Goal: Task Accomplishment & Management: Manage account settings

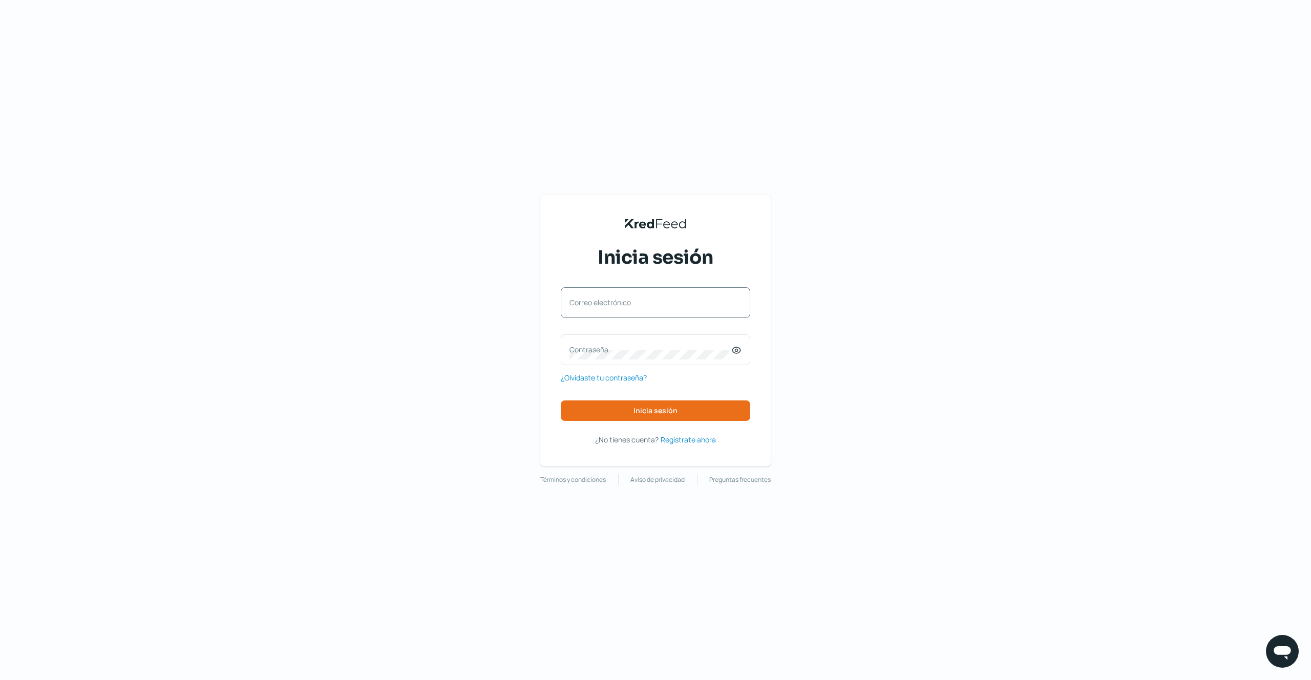
click at [645, 297] on label "Correo electrónico" at bounding box center [650, 302] width 162 height 10
click at [645, 303] on input "Correo electrónico" at bounding box center [655, 307] width 172 height 9
click at [516, 376] on div "KredFeed's Black Logo Inicia sesión beubfwe Correo electrónico Contraseña ¿Olvi…" at bounding box center [655, 340] width 1311 height 680
click at [592, 409] on button "Inicia sesión" at bounding box center [655, 410] width 189 height 20
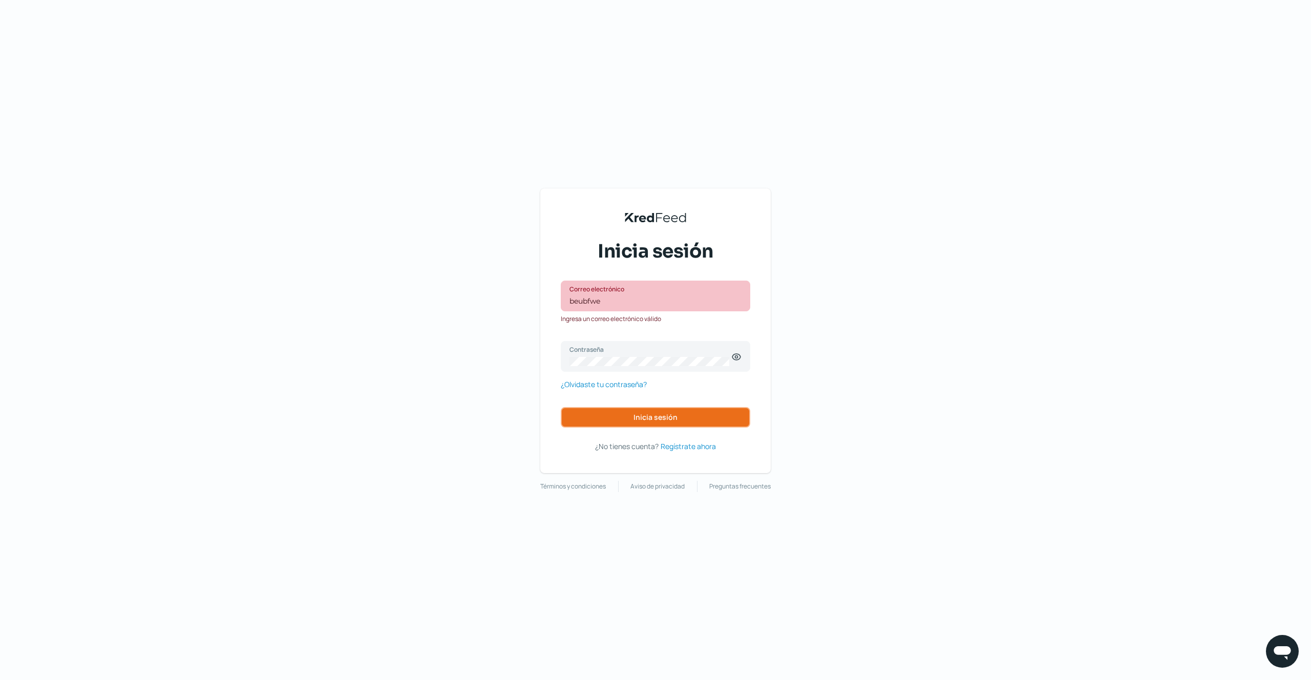
click at [638, 414] on span "Inicia sesión" at bounding box center [655, 417] width 44 height 7
click at [607, 302] on input "beubfwe" at bounding box center [655, 300] width 172 height 9
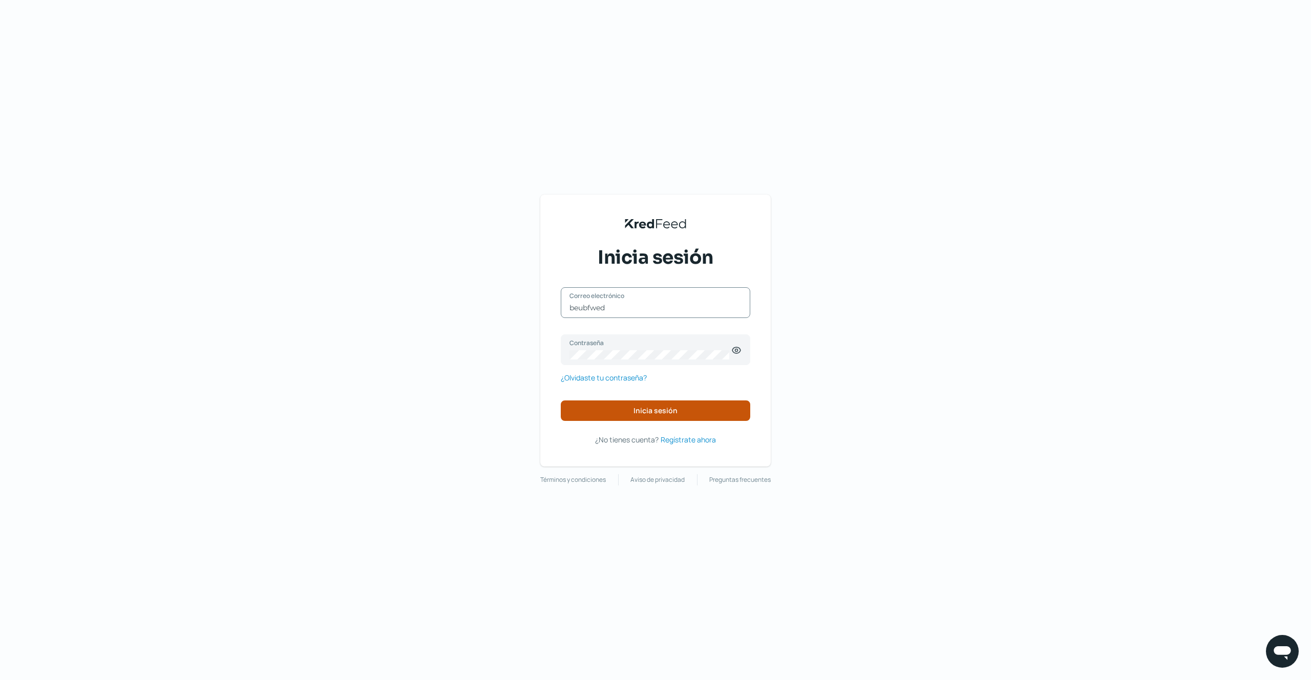
type input "beubfwed"
click at [599, 408] on button "Inicia sesión" at bounding box center [655, 410] width 189 height 20
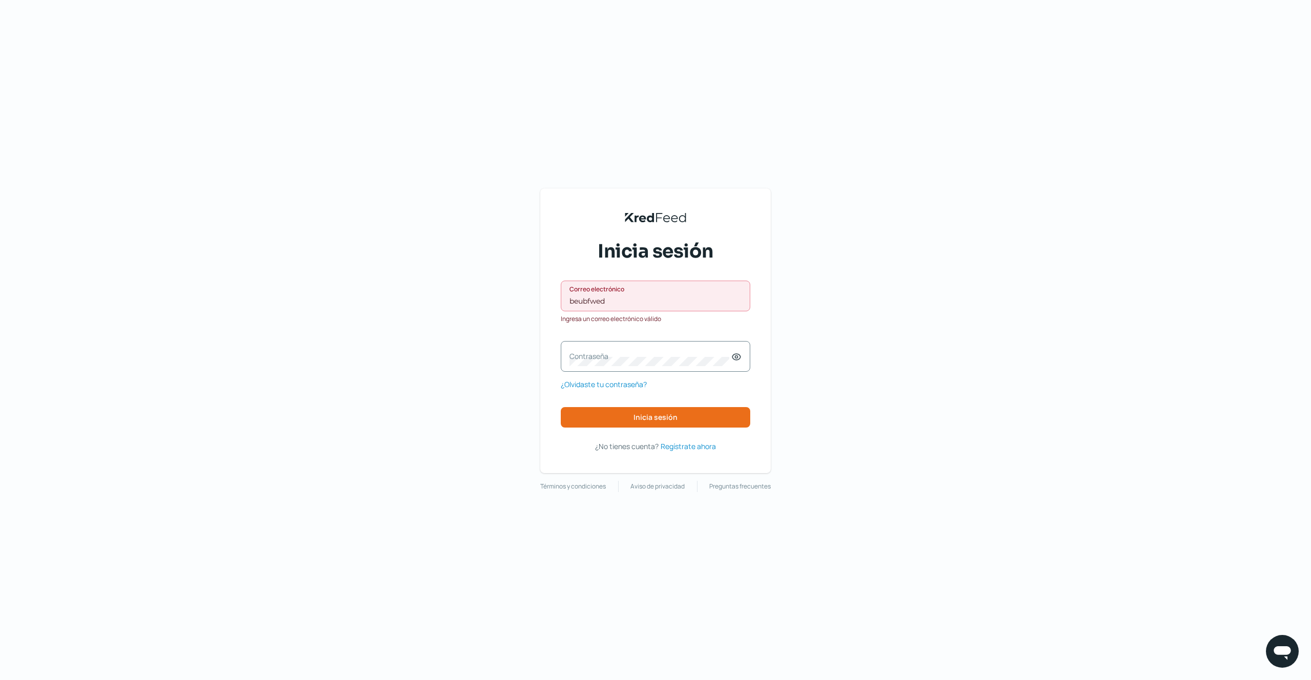
click at [588, 294] on div "beubfwed Correo electrónico" at bounding box center [655, 296] width 189 height 31
click at [585, 304] on input "beubfwed" at bounding box center [655, 300] width 172 height 9
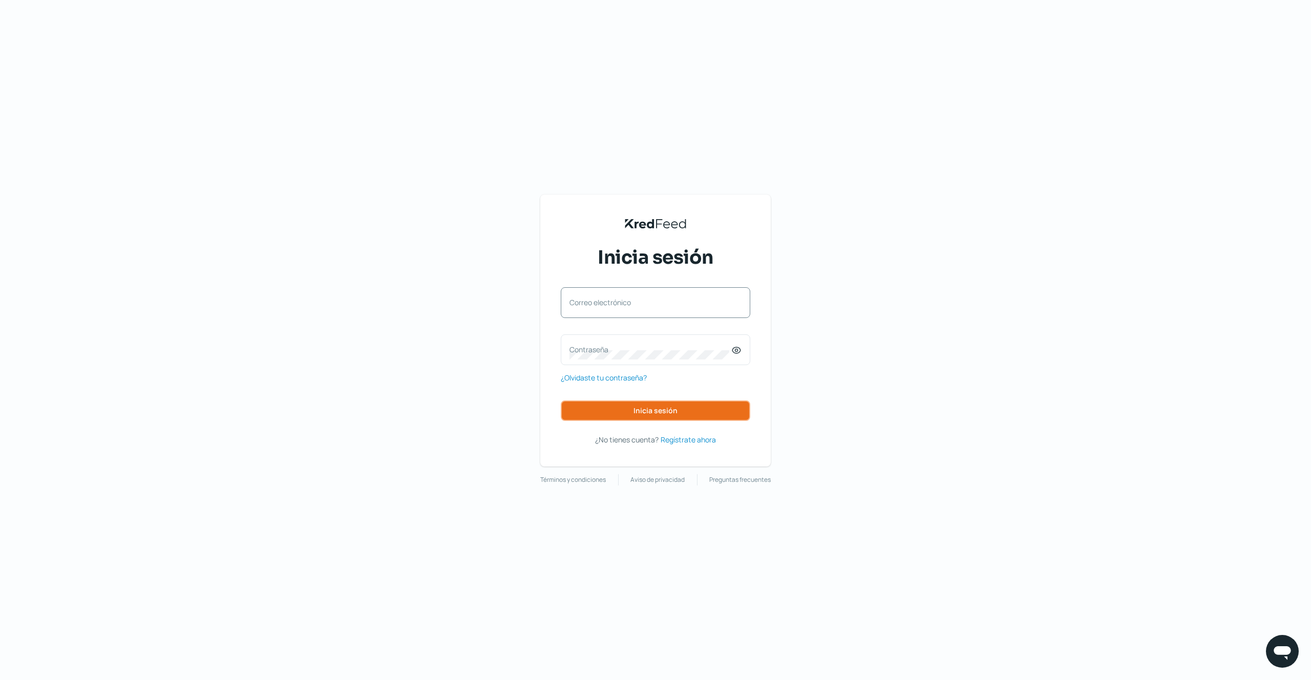
click at [658, 417] on button "Inicia sesión" at bounding box center [655, 410] width 189 height 20
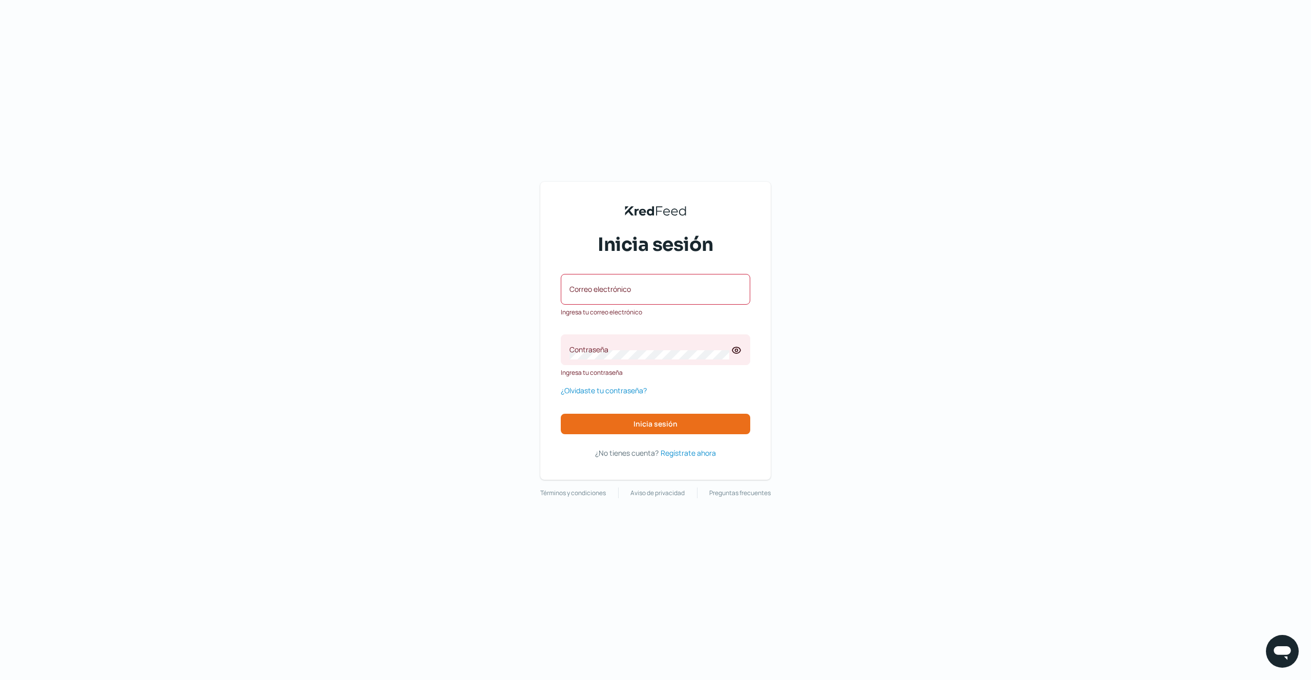
click at [584, 291] on label "Correo electrónico" at bounding box center [650, 289] width 162 height 10
click at [584, 291] on input "Correo electrónico" at bounding box center [655, 294] width 172 height 9
